Goal: Task Accomplishment & Management: Manage account settings

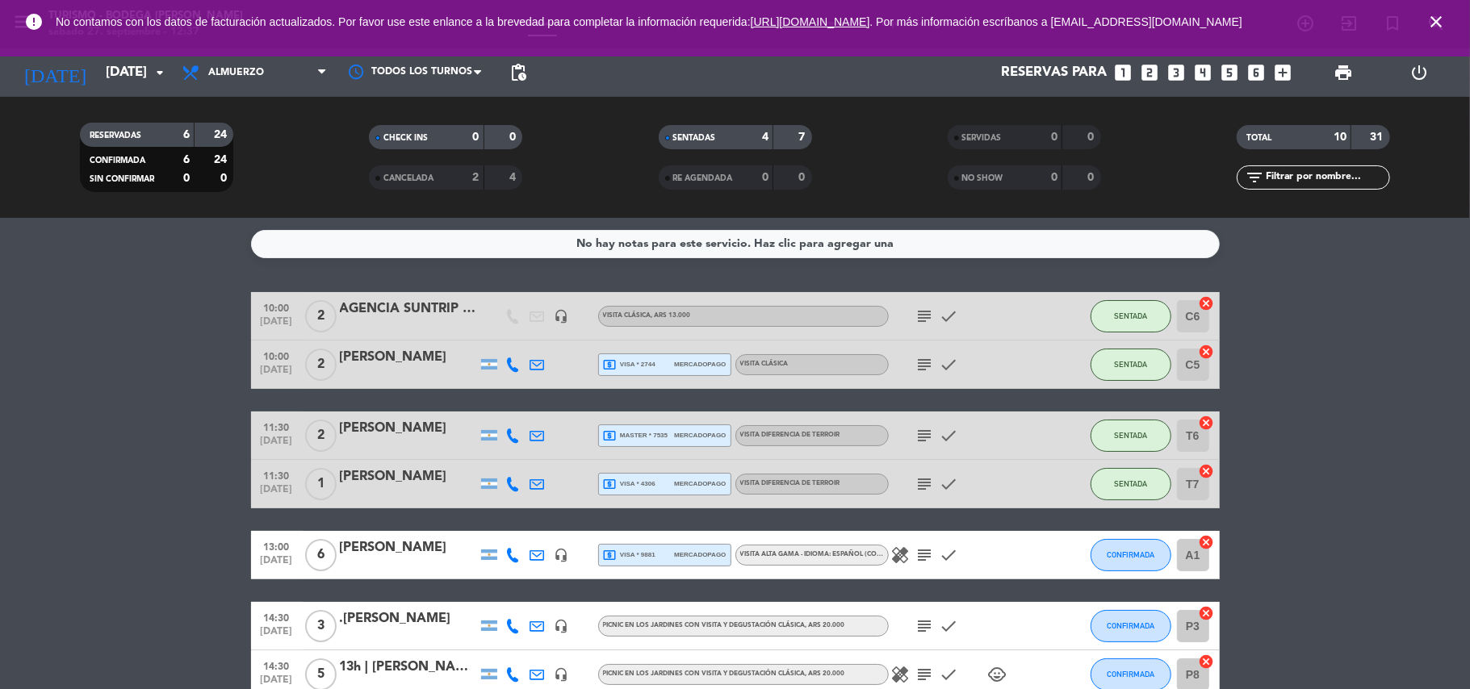
drag, startPoint x: 1431, startPoint y: 20, endPoint x: 1150, endPoint y: 168, distance: 316.7
click at [1428, 23] on icon "close" at bounding box center [1436, 21] width 19 height 19
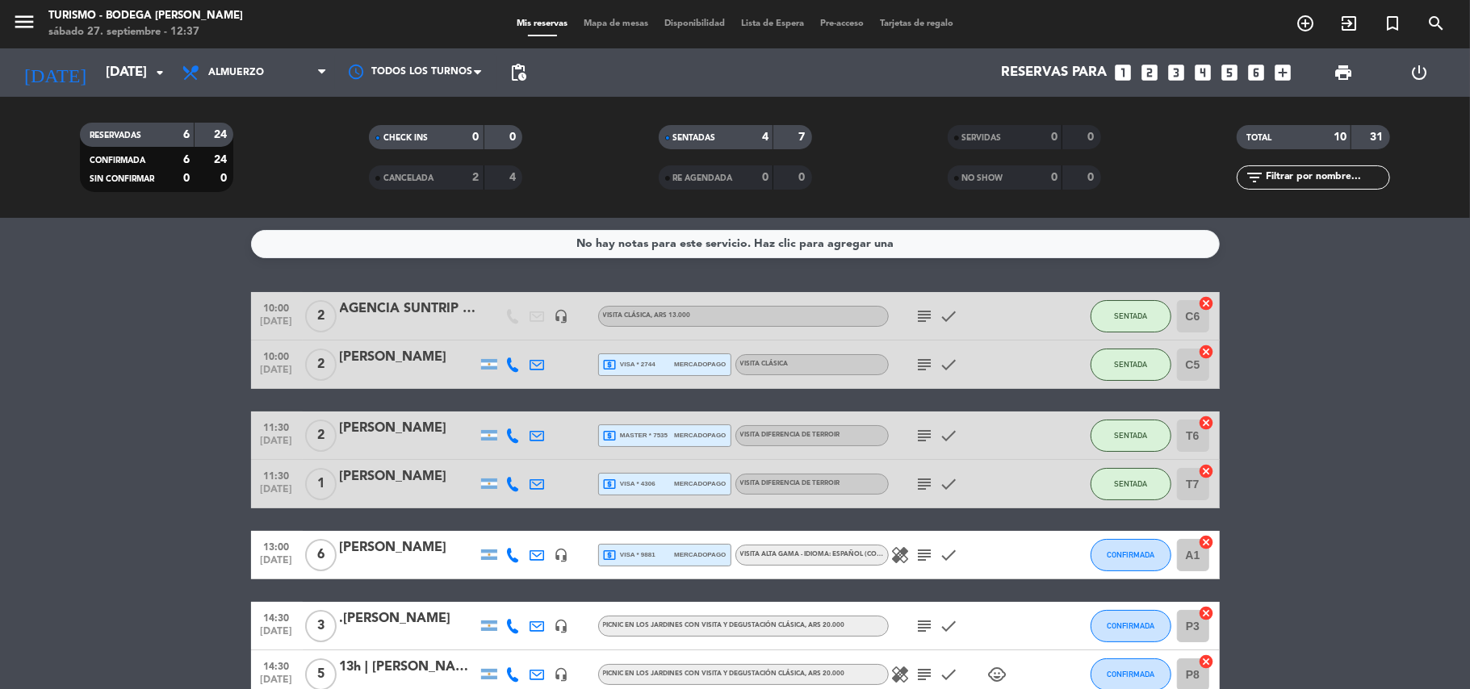
scroll to position [215, 0]
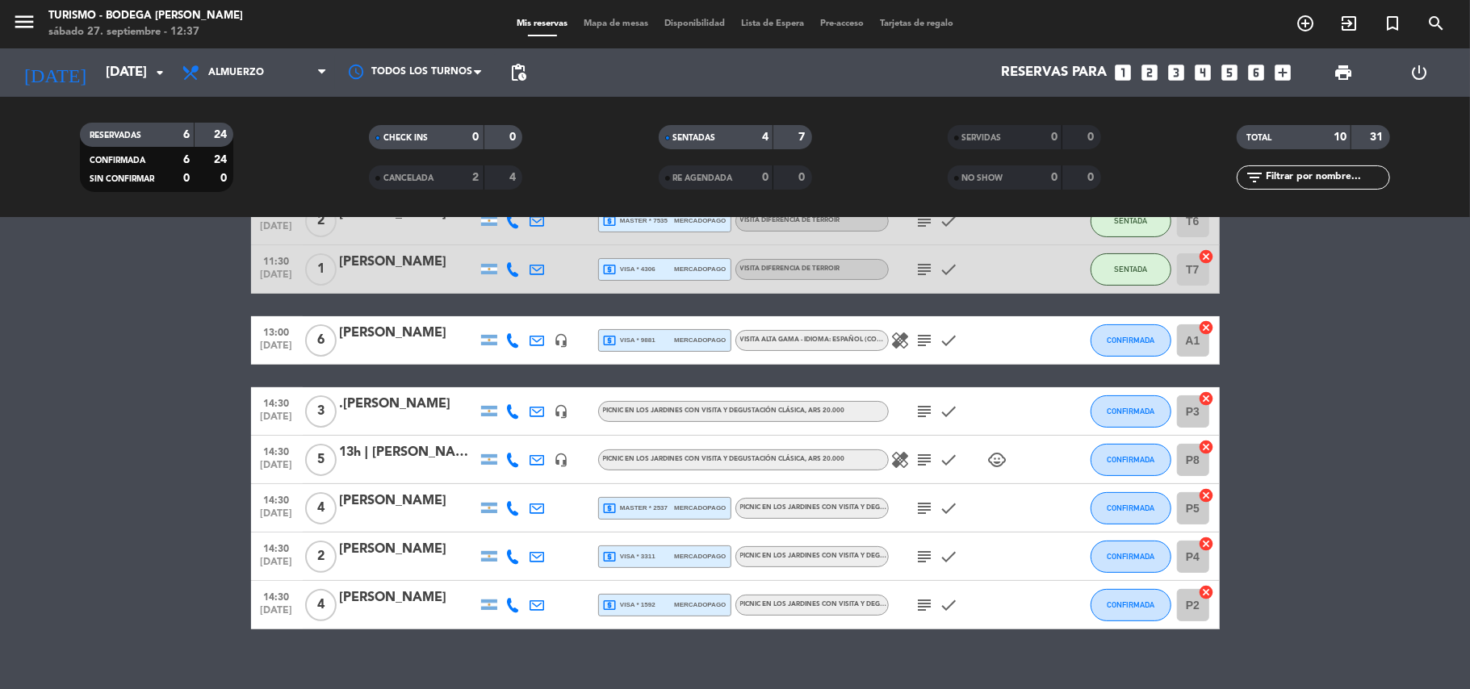
click at [917, 463] on icon "subject" at bounding box center [924, 459] width 19 height 19
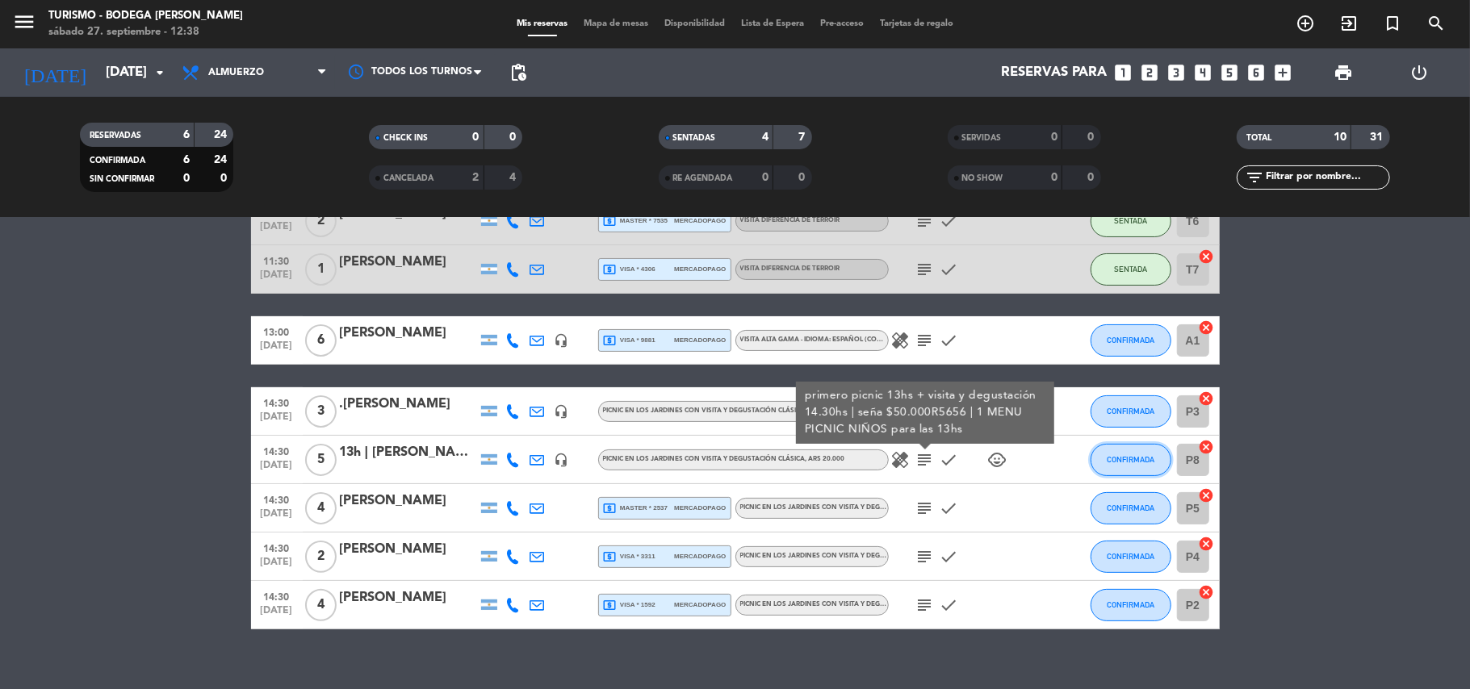
click at [1137, 455] on span "CONFIRMADA" at bounding box center [1131, 459] width 48 height 9
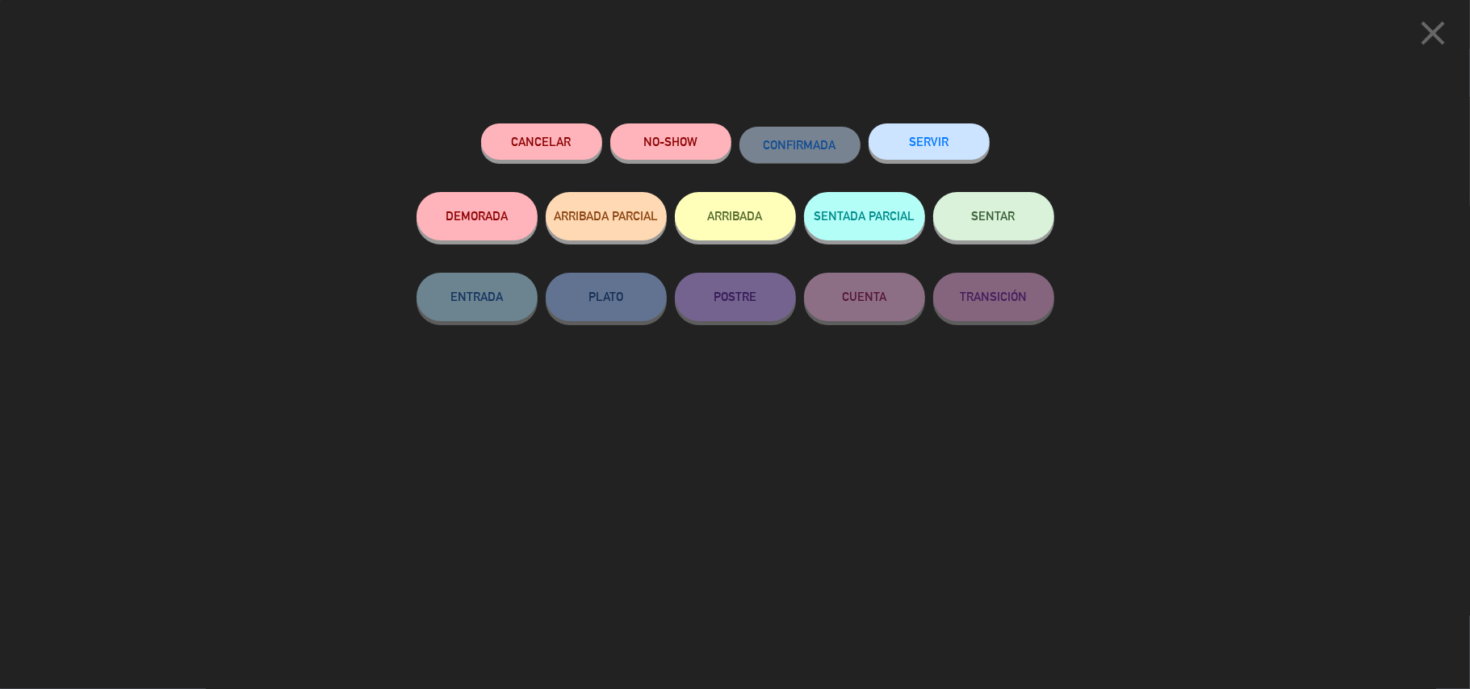
drag, startPoint x: 1020, startPoint y: 220, endPoint x: 960, endPoint y: 211, distance: 61.2
click at [1018, 216] on button "SENTAR" at bounding box center [993, 216] width 121 height 48
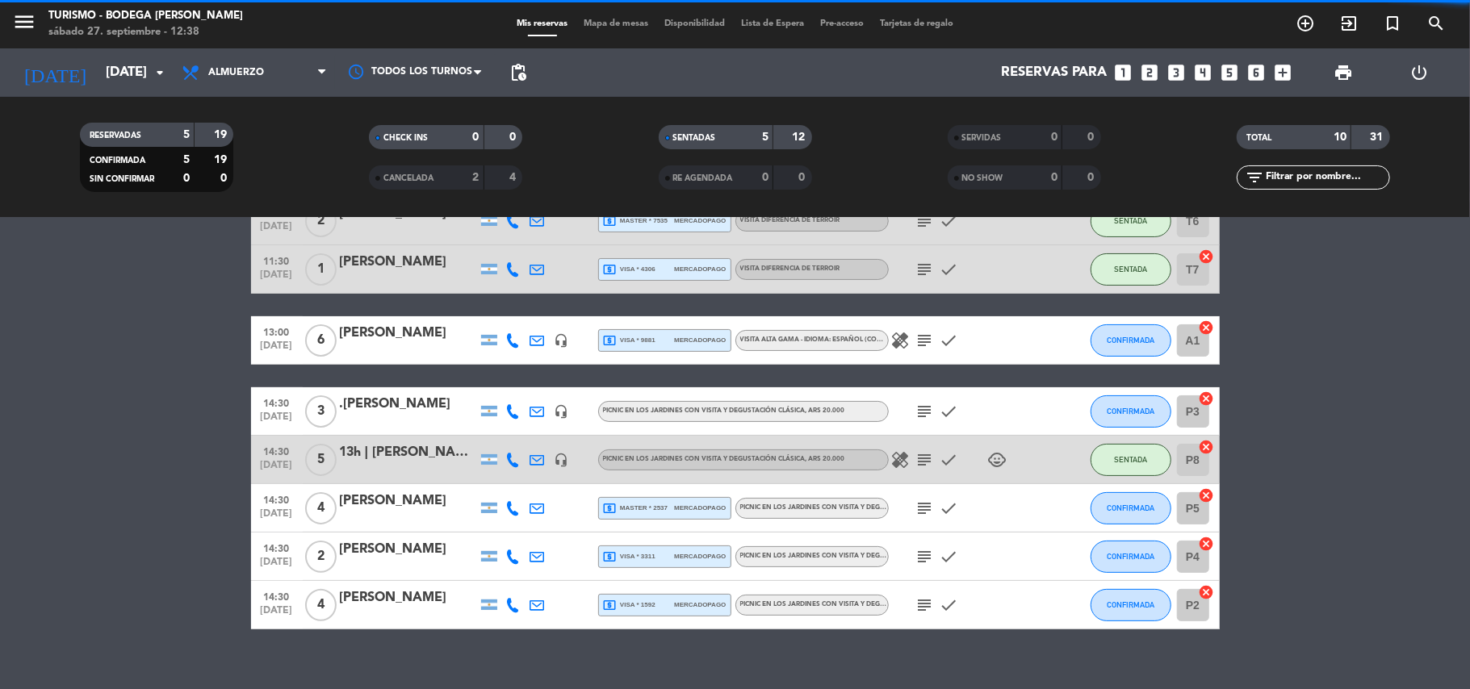
click at [423, 453] on div "13h | [PERSON_NAME]" at bounding box center [408, 452] width 137 height 21
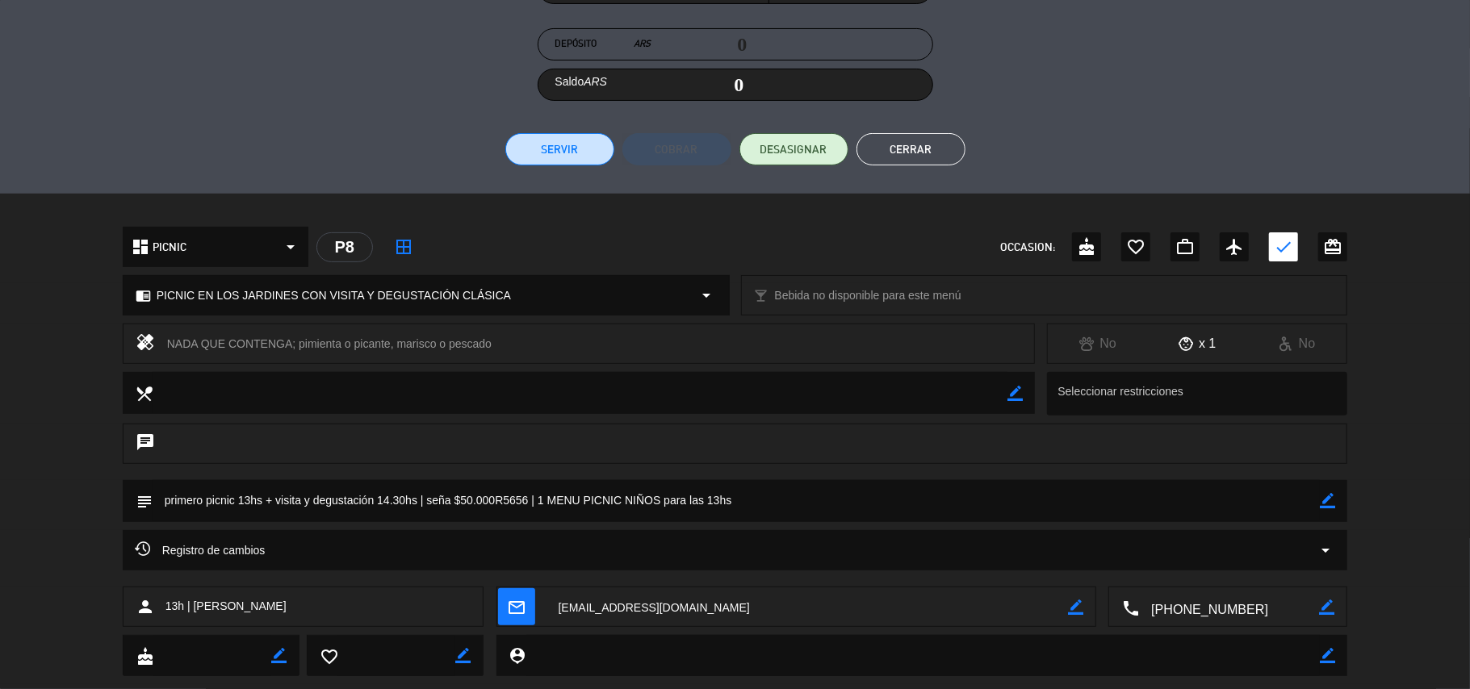
scroll to position [317, 0]
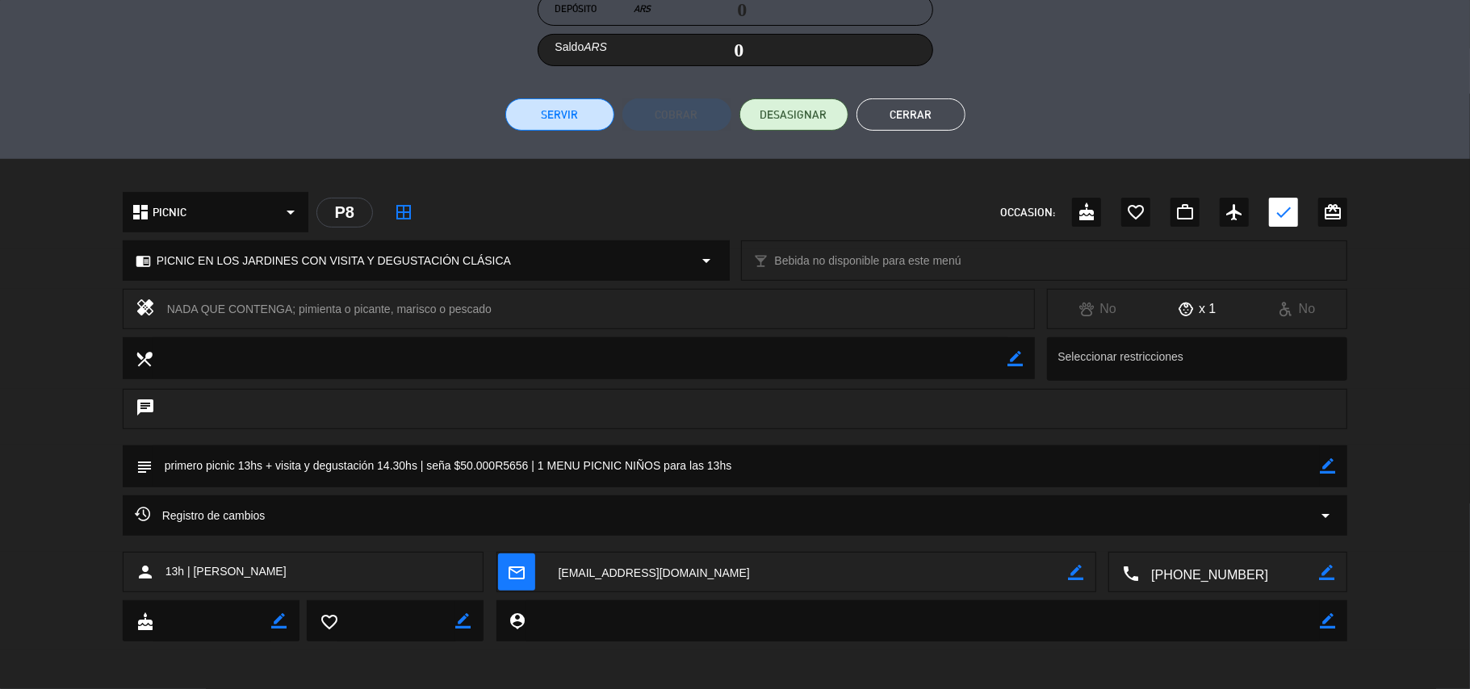
drag, startPoint x: 1331, startPoint y: 459, endPoint x: 1241, endPoint y: 459, distance: 90.4
click at [1305, 459] on div "subject border_color" at bounding box center [735, 467] width 1225 height 42
click at [1200, 460] on textarea at bounding box center [737, 466] width 1168 height 41
click at [1196, 466] on textarea at bounding box center [737, 466] width 1168 height 41
drag, startPoint x: 1196, startPoint y: 466, endPoint x: 1212, endPoint y: 467, distance: 15.4
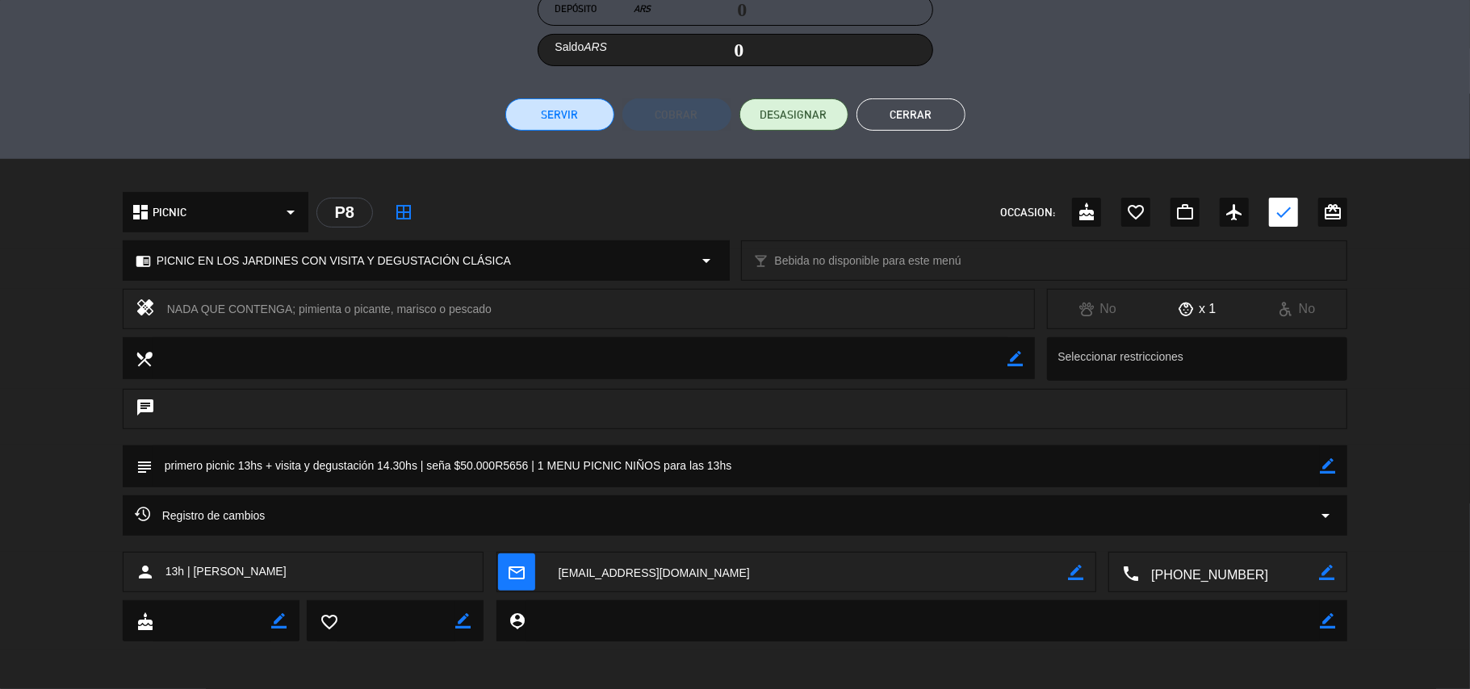
click at [1200, 466] on textarea at bounding box center [737, 466] width 1168 height 41
drag, startPoint x: 1325, startPoint y: 460, endPoint x: 1284, endPoint y: 460, distance: 41.2
click at [1322, 460] on icon "border_color" at bounding box center [1327, 466] width 15 height 15
click at [1260, 463] on textarea at bounding box center [737, 466] width 1168 height 41
type textarea "primero picnic 13hs + visita y degustación 14.30hs | seña $50.000R5656 | 1 MENU…"
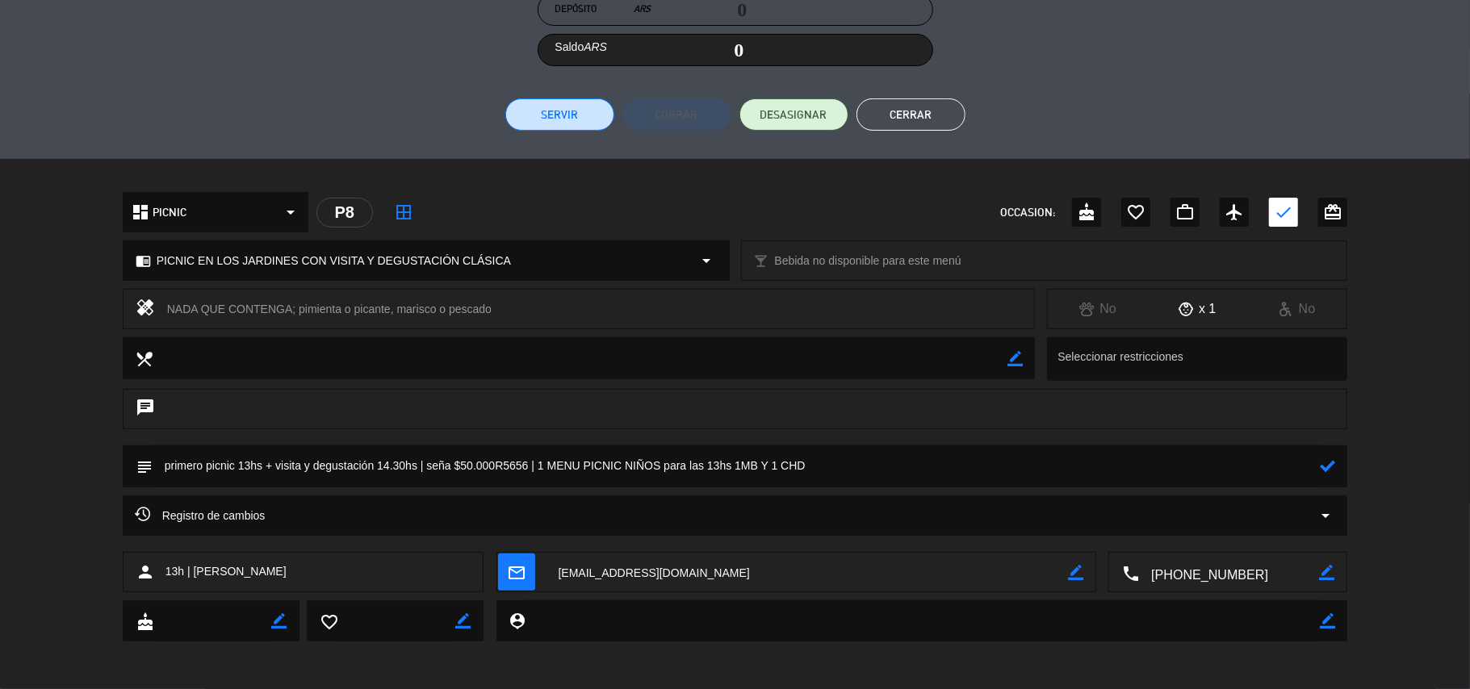
click at [1331, 468] on icon at bounding box center [1327, 466] width 15 height 15
click at [932, 113] on button "Cerrar" at bounding box center [911, 114] width 109 height 32
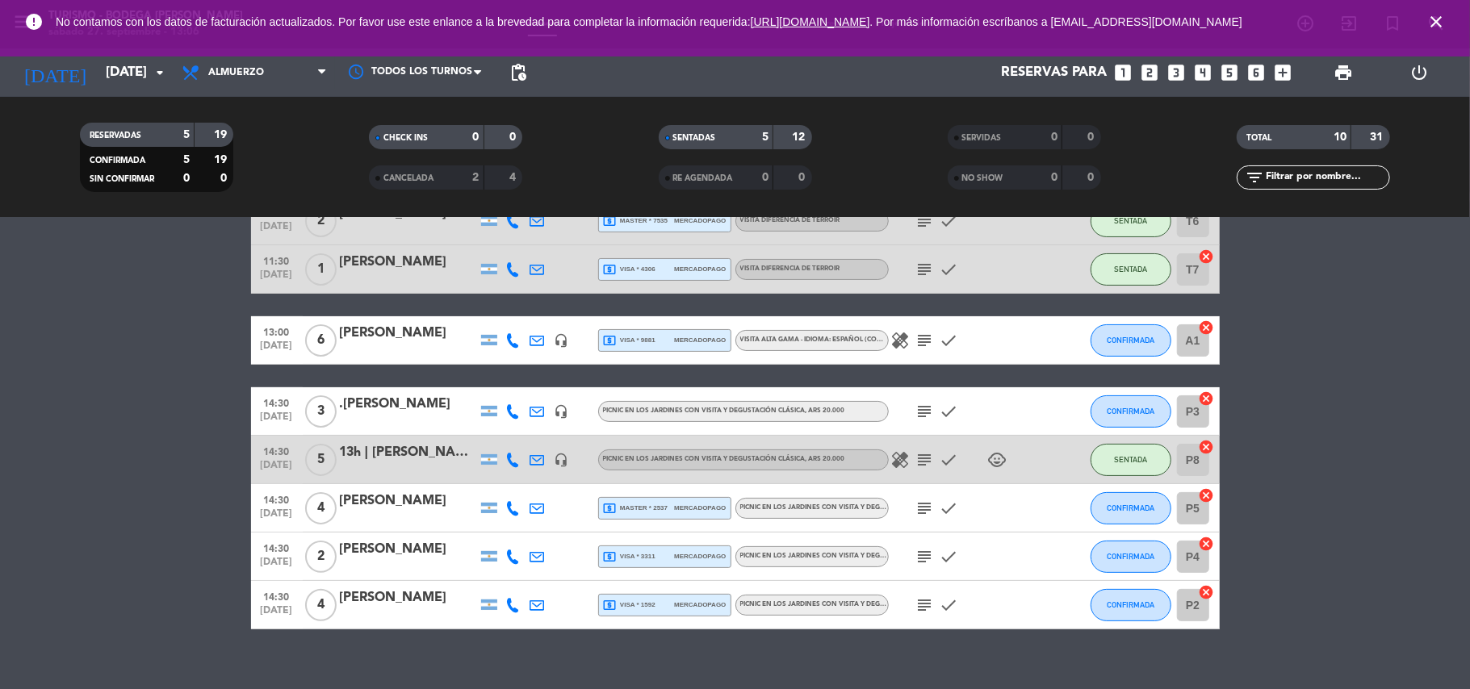
click at [898, 336] on icon "healing" at bounding box center [900, 340] width 19 height 19
click at [927, 337] on icon "subject" at bounding box center [924, 340] width 19 height 19
click at [1121, 339] on span "CONFIRMADA" at bounding box center [1131, 340] width 48 height 9
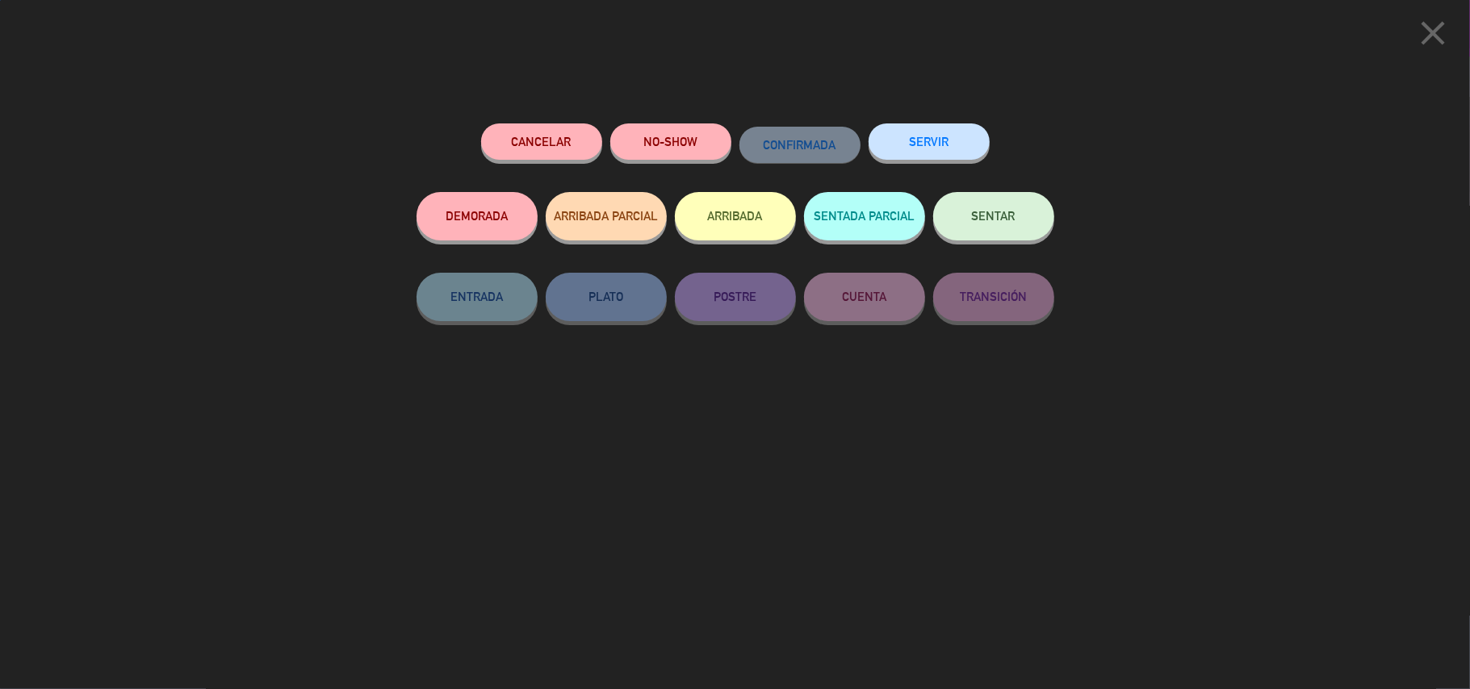
click at [1018, 227] on button "SENTAR" at bounding box center [993, 216] width 121 height 48
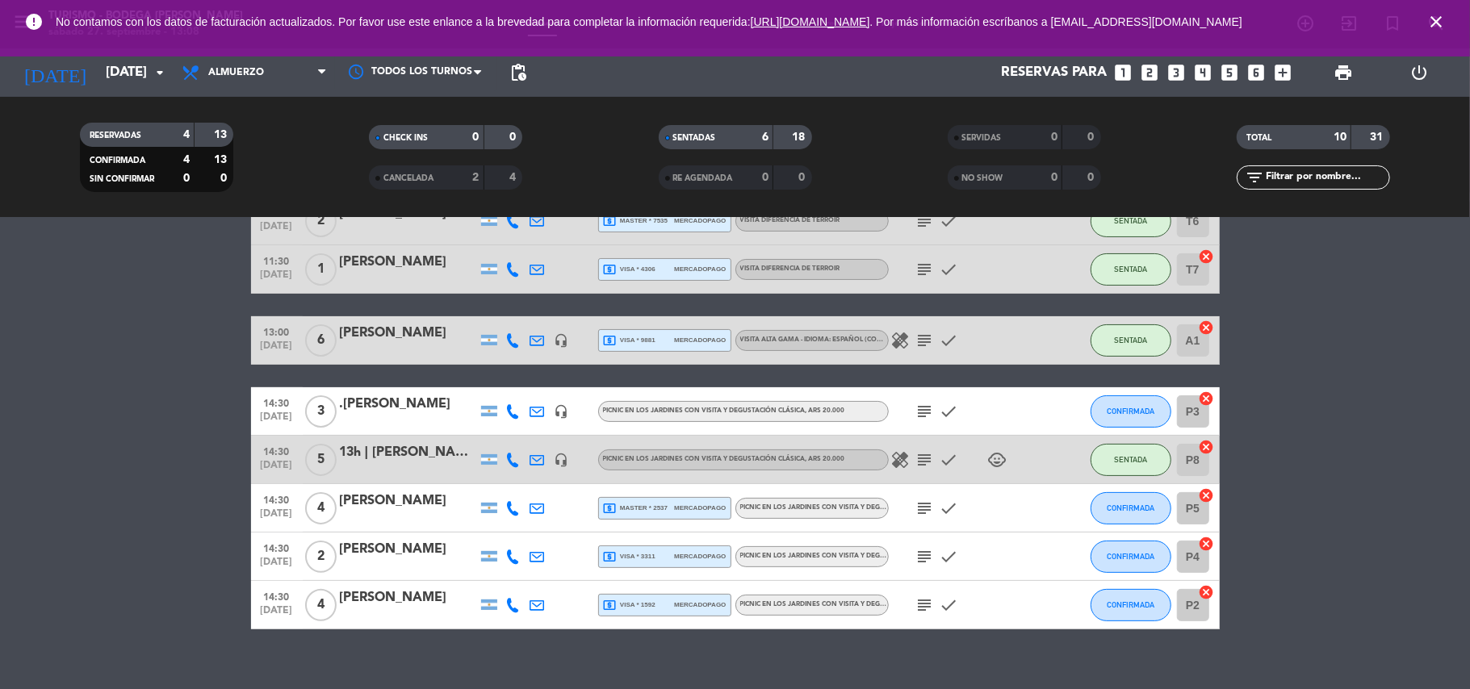
drag, startPoint x: 643, startPoint y: 326, endPoint x: 643, endPoint y: 357, distance: 30.7
click at [643, 333] on div "13:00 sep. 27 6 Chiara Von Corswant headset_mic local_atm visa * 9881 mercadopa…" at bounding box center [735, 340] width 969 height 48
click at [657, 323] on div "13:00 sep. 27 6 Chiara Von Corswant headset_mic local_atm visa * 9881 mercadopa…" at bounding box center [735, 340] width 969 height 48
click at [660, 333] on div "local_atm visa * 9881 mercadopago" at bounding box center [665, 340] width 124 height 21
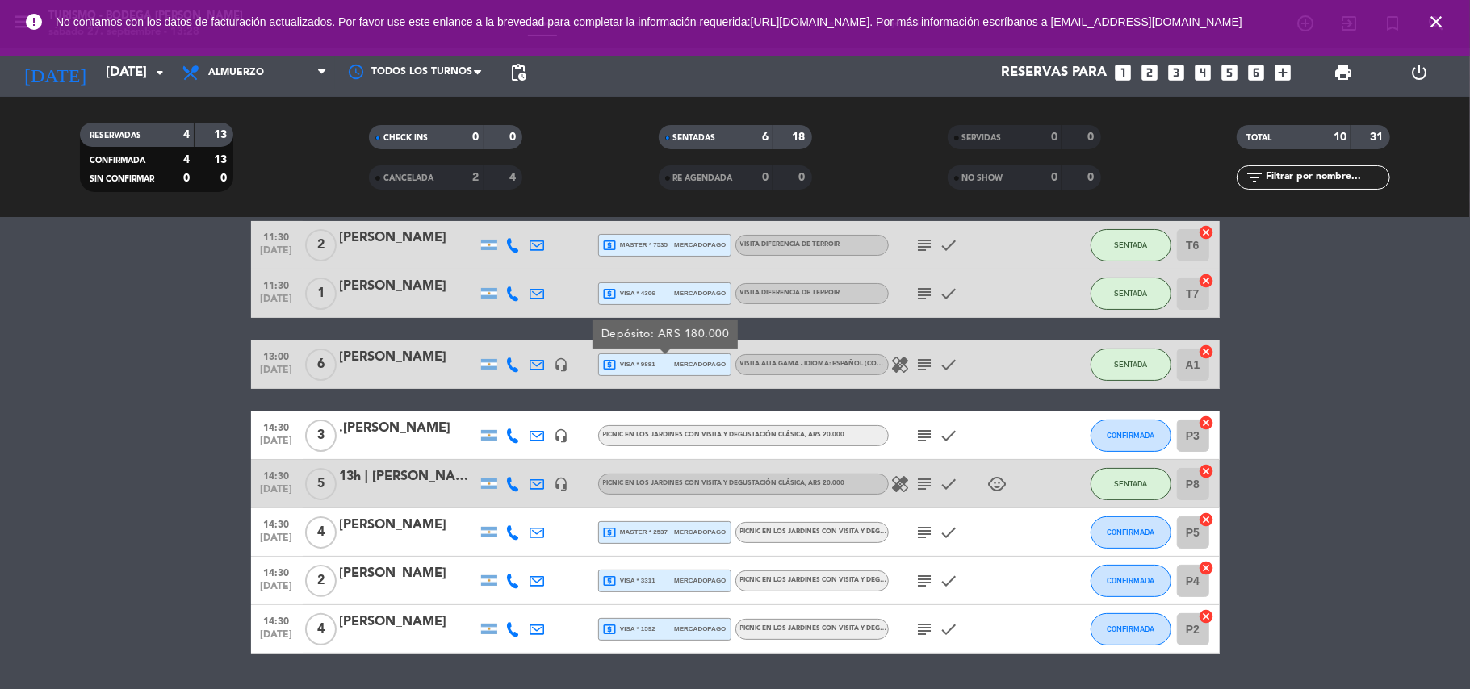
scroll to position [215, 0]
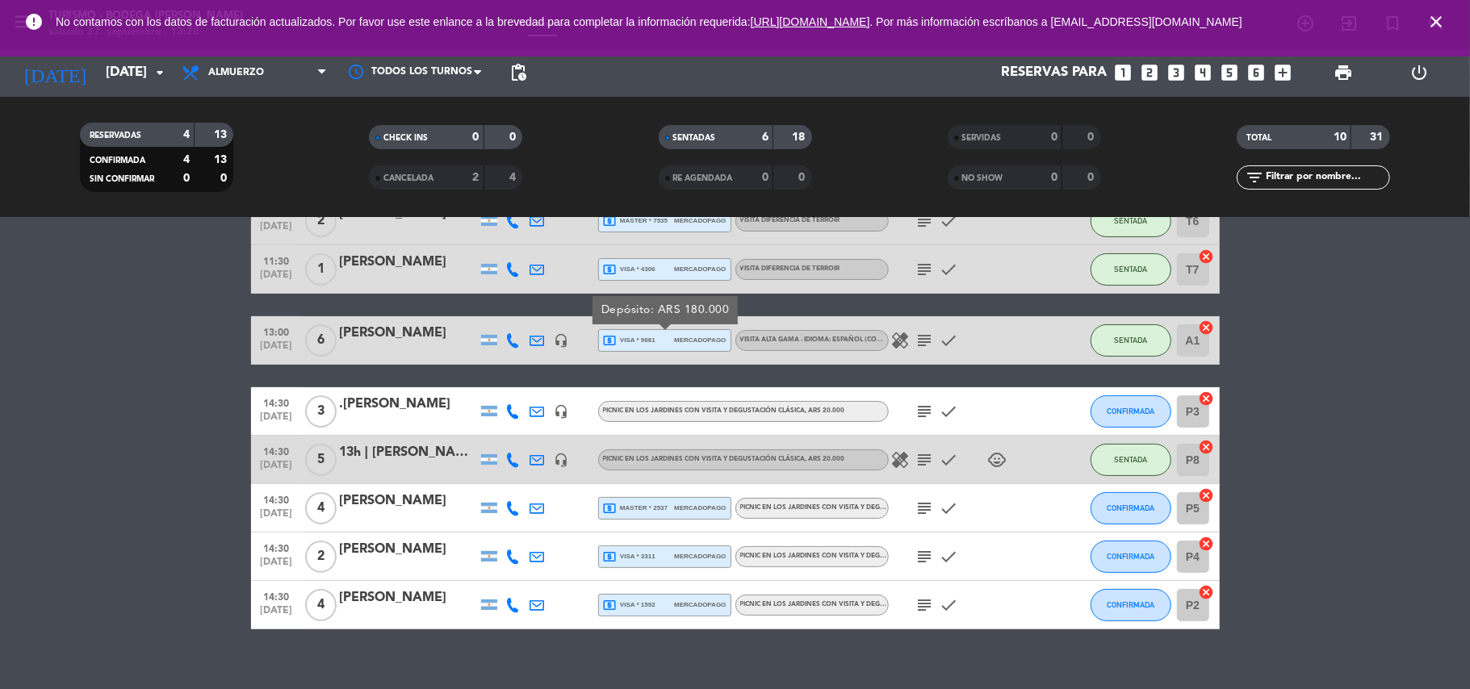
click at [924, 462] on icon "subject" at bounding box center [924, 459] width 19 height 19
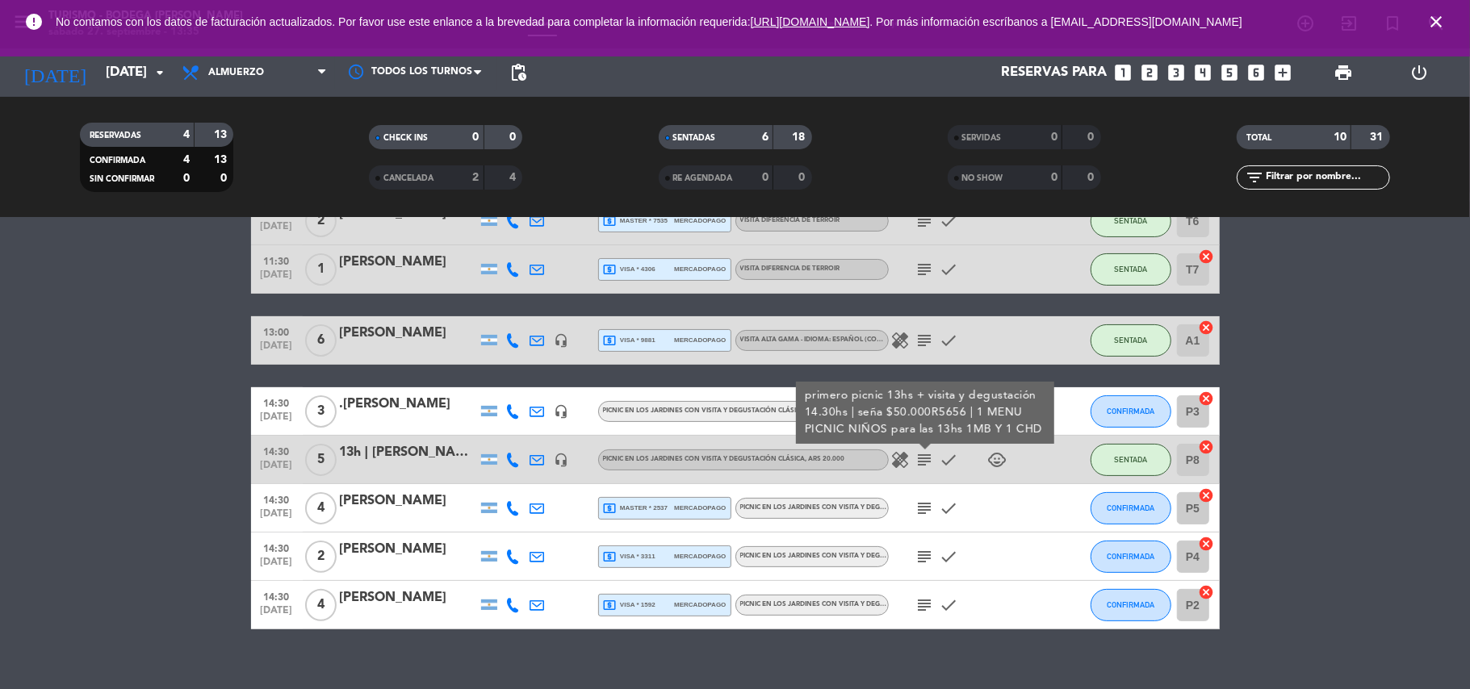
click at [987, 652] on div "No hay notas para este servicio. Haz clic para agregar una 10:00 sep. 27 2 AGEN…" at bounding box center [735, 453] width 1470 height 471
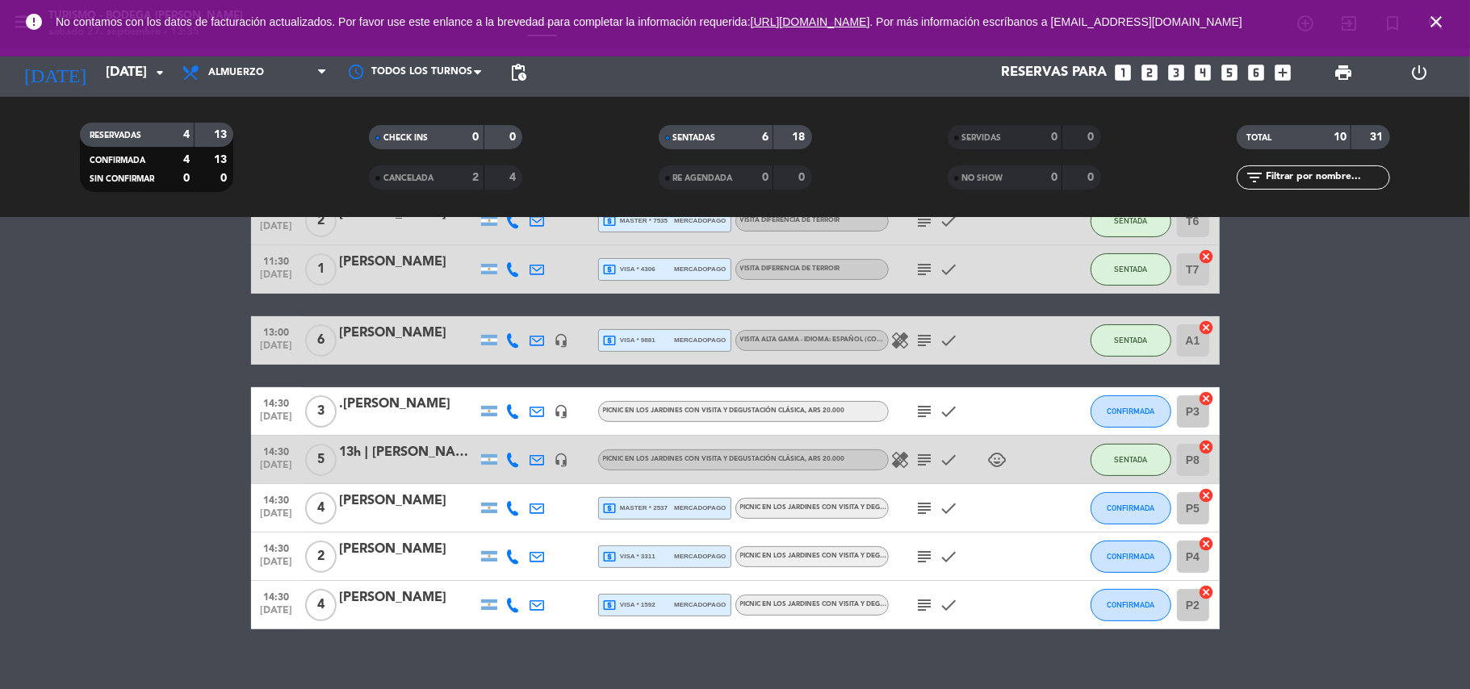
click at [1434, 26] on icon "close" at bounding box center [1436, 21] width 19 height 19
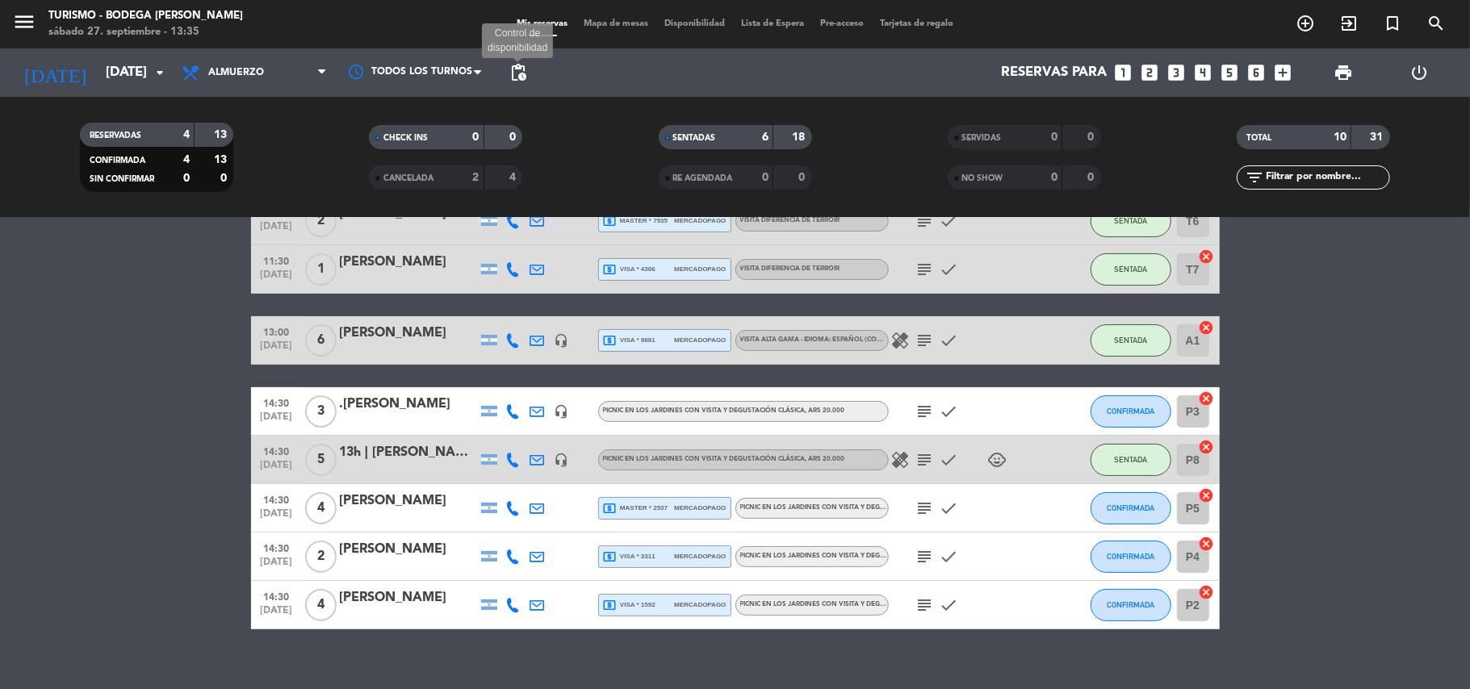
click at [525, 69] on span "pending_actions" at bounding box center [518, 72] width 19 height 19
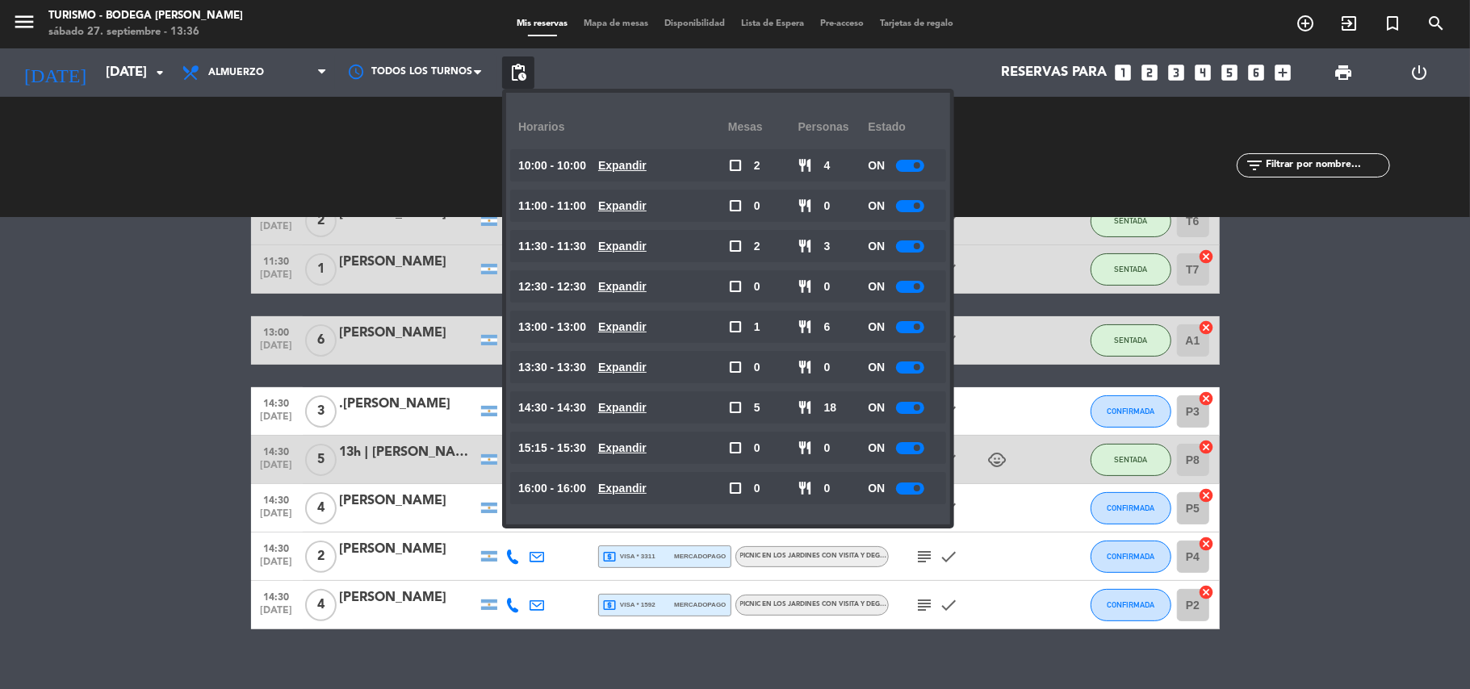
click at [525, 69] on span "pending_actions" at bounding box center [518, 72] width 19 height 19
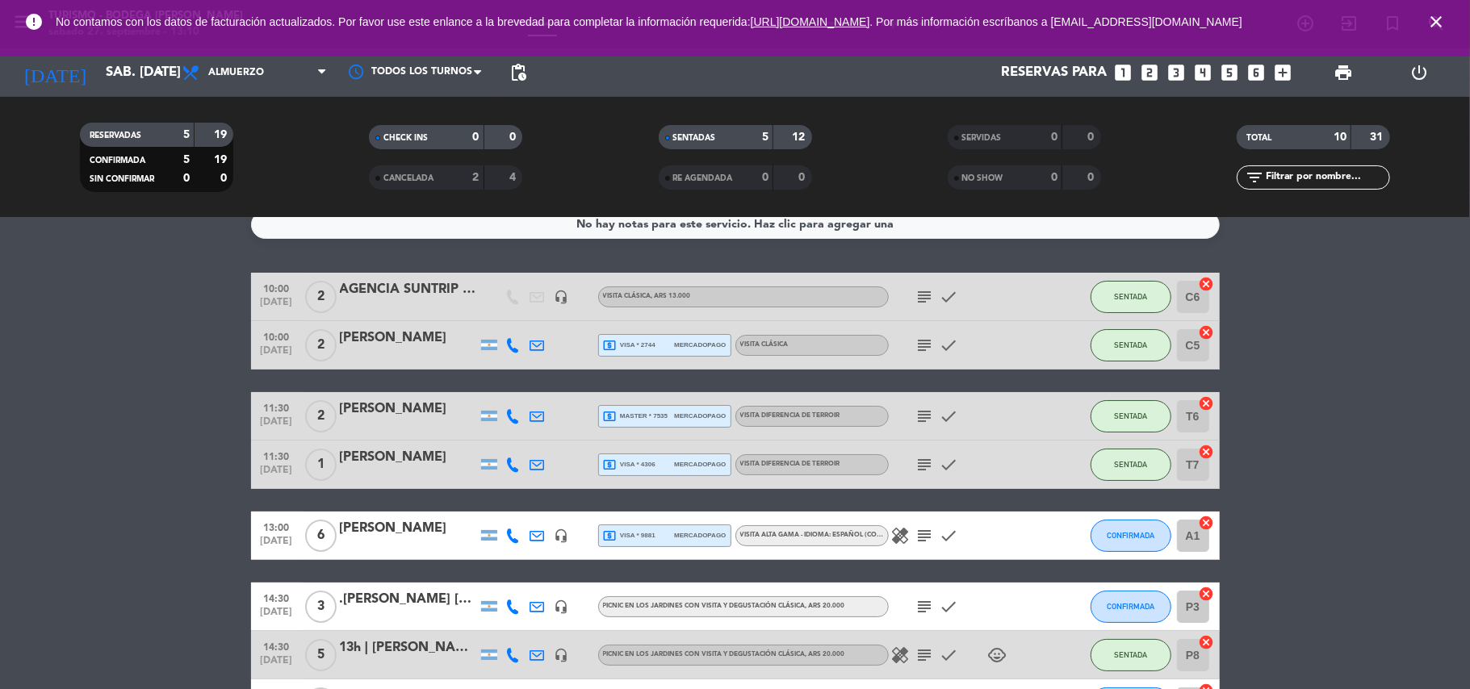
scroll to position [234, 0]
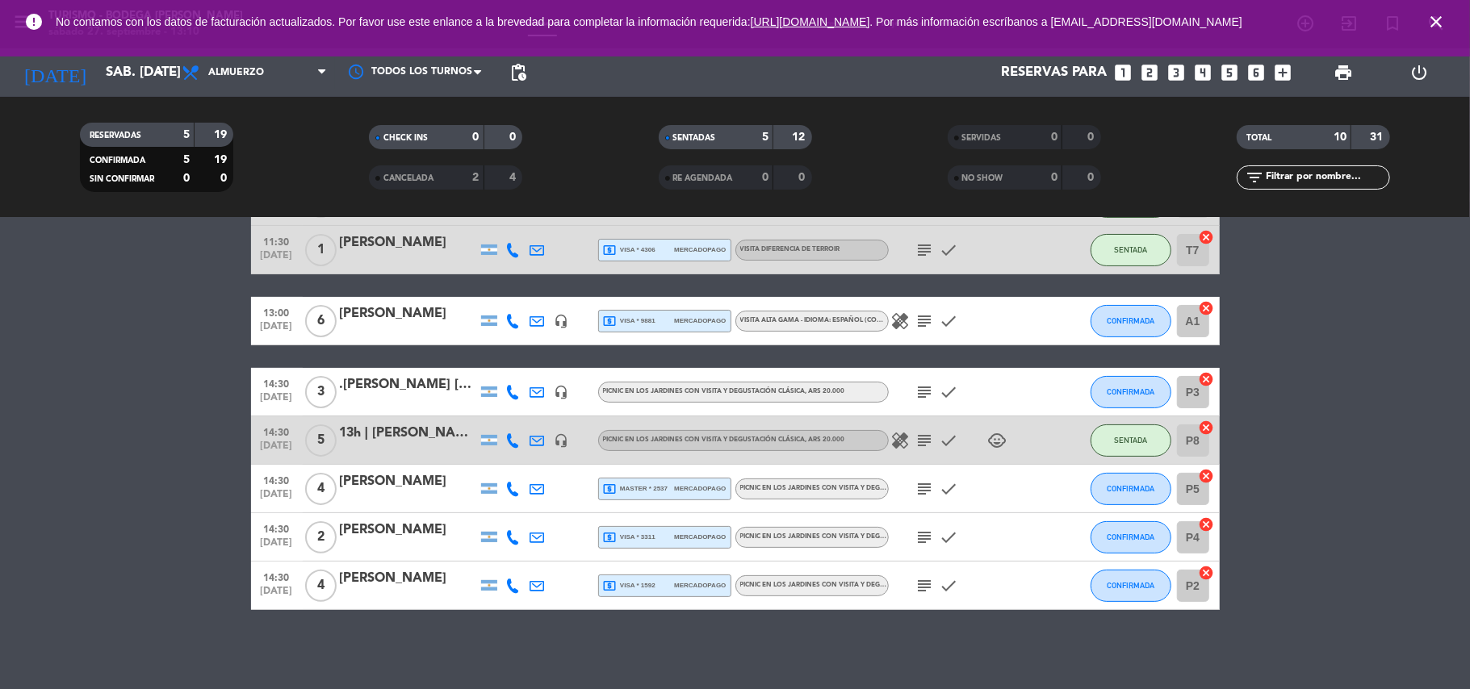
drag, startPoint x: 1438, startPoint y: 20, endPoint x: 533, endPoint y: 18, distance: 905.0
click at [1437, 20] on icon "close" at bounding box center [1436, 21] width 19 height 19
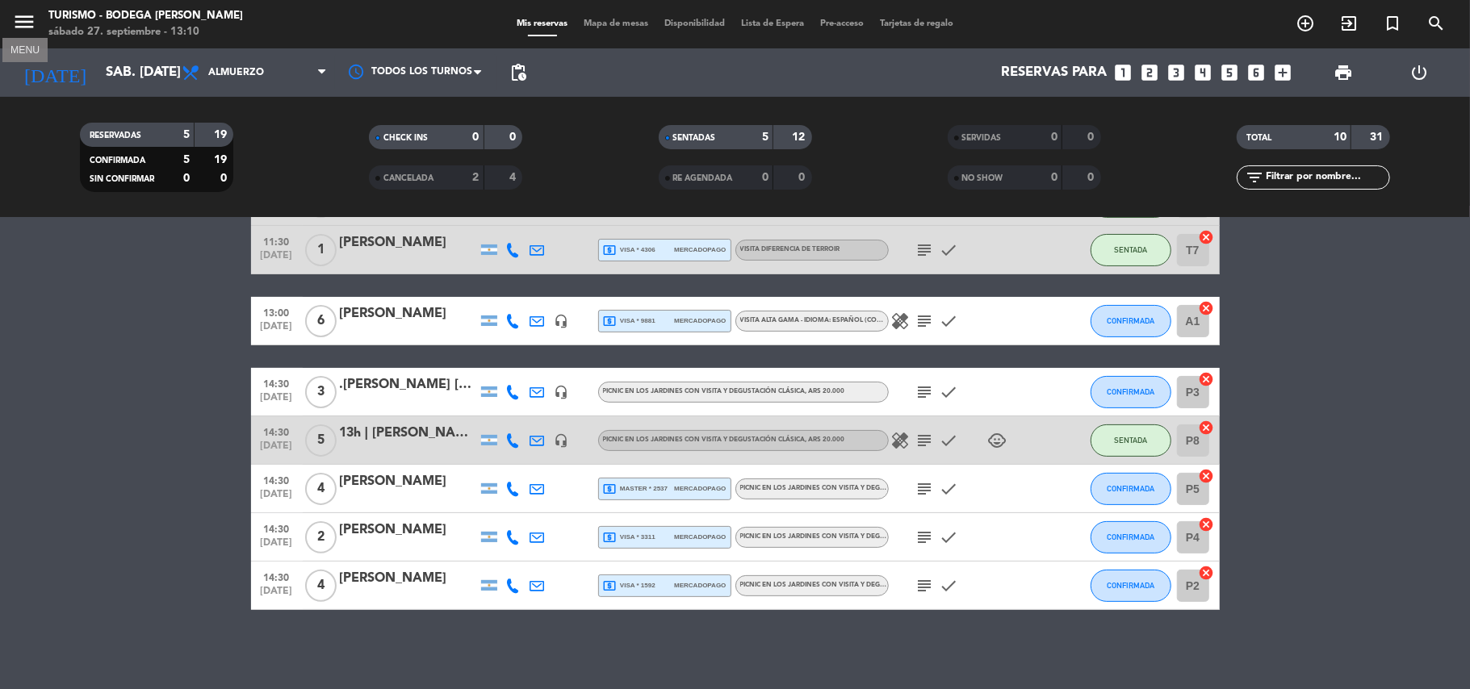
click at [13, 29] on icon "menu" at bounding box center [24, 22] width 24 height 24
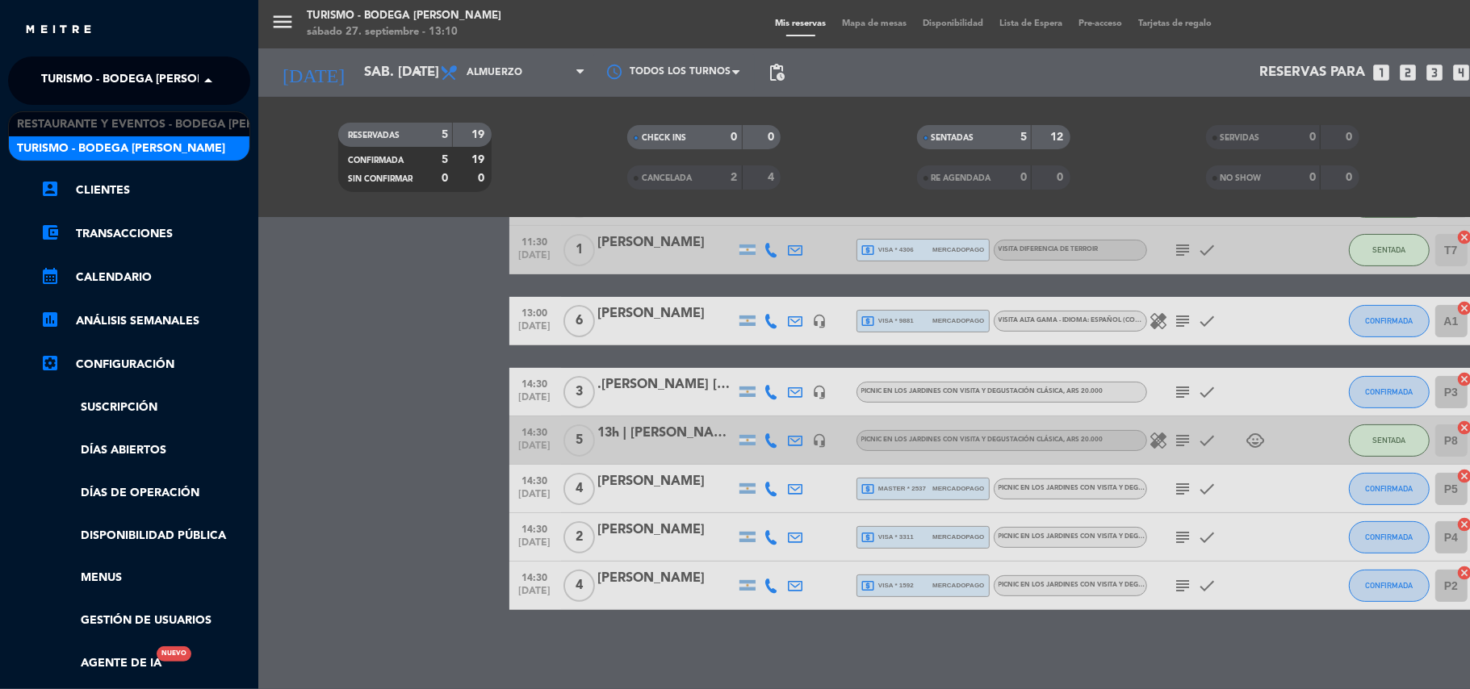
click at [131, 76] on span "Turismo - Bodega [PERSON_NAME]" at bounding box center [145, 81] width 208 height 34
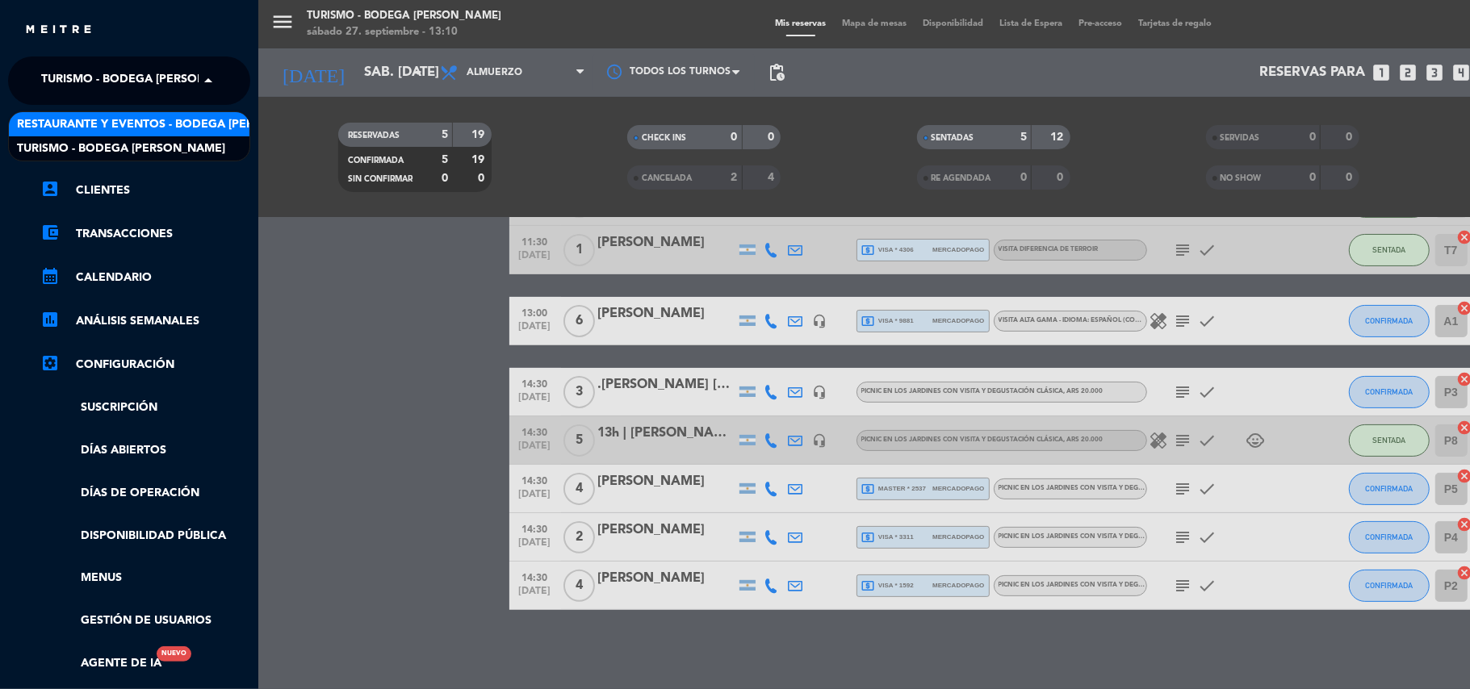
click at [127, 120] on span "Restaurante y Eventos - Bodega [PERSON_NAME]" at bounding box center [169, 124] width 305 height 19
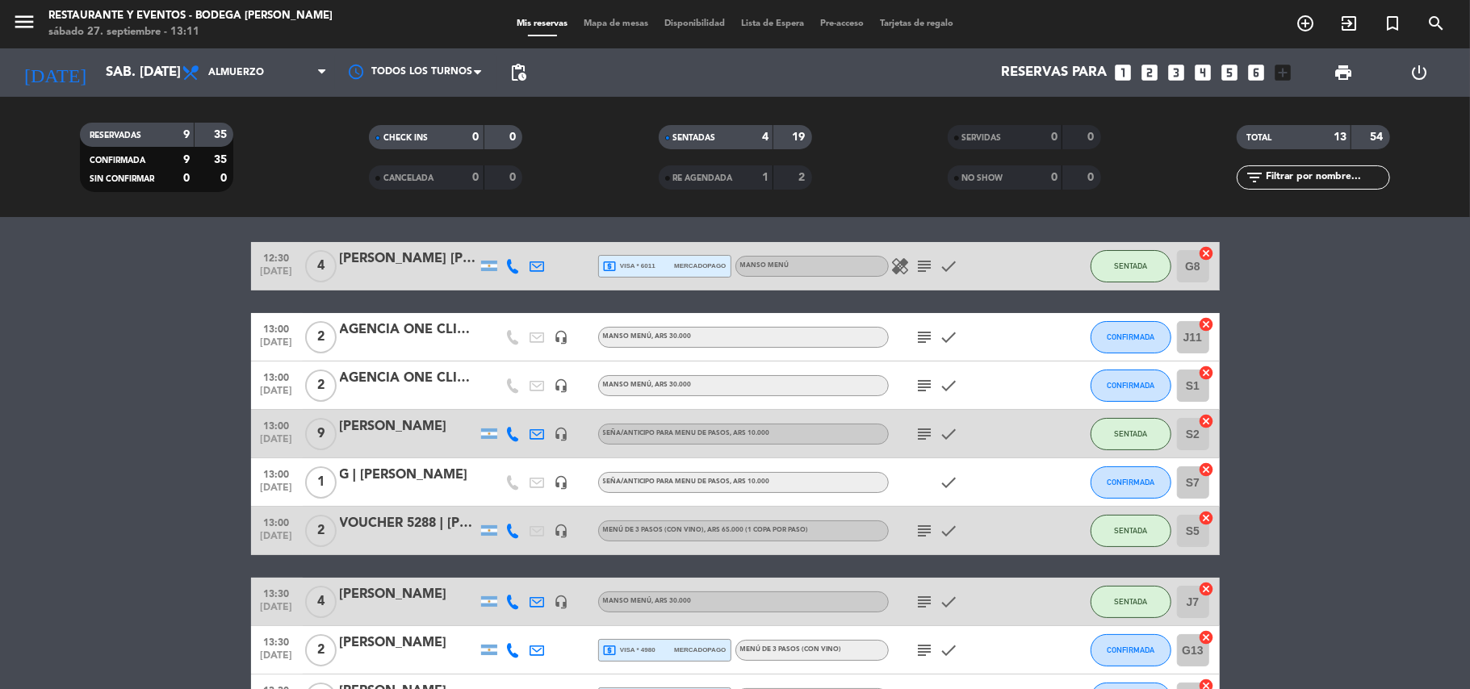
scroll to position [0, 0]
